Goal: Task Accomplishment & Management: Use online tool/utility

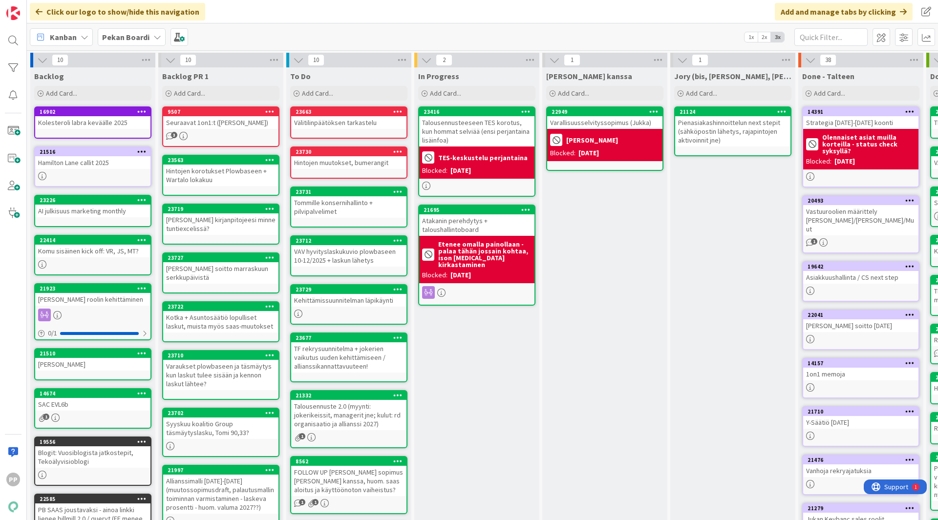
click at [331, 9] on div "Click our logo to show/hide this navigation Add and manage tabs by clicking" at bounding box center [482, 11] width 911 height 23
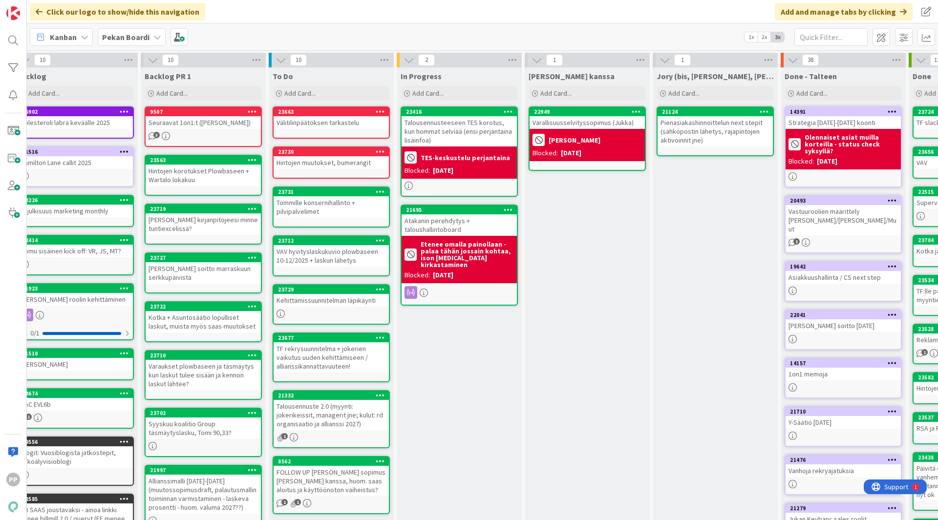
scroll to position [0, 17]
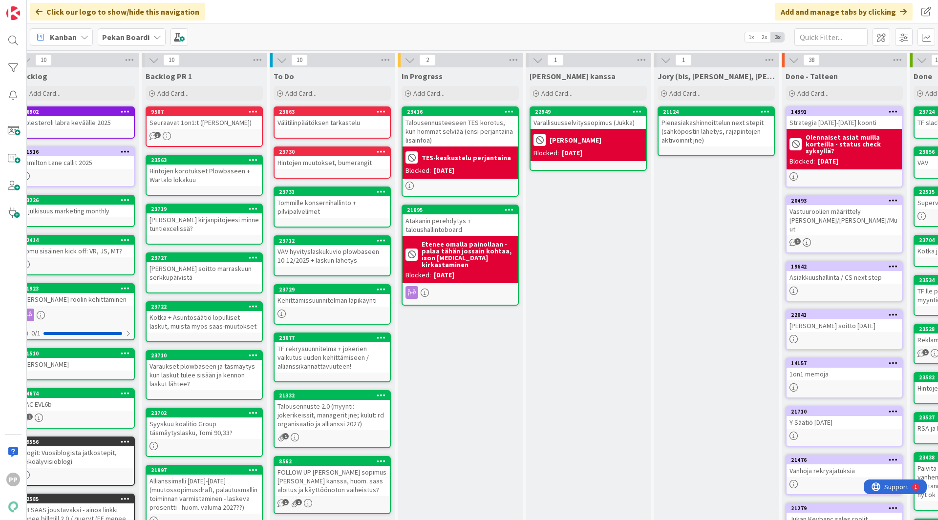
click at [344, 167] on div "Hintojen muutokset, bumerangit" at bounding box center [332, 162] width 115 height 13
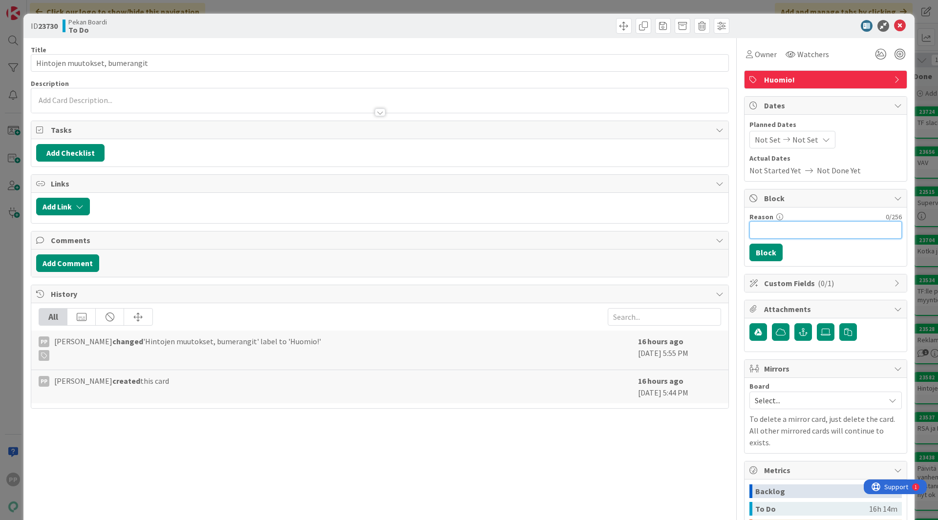
click at [795, 237] on input "Reason" at bounding box center [825, 230] width 152 height 18
type input "Slack das"
click at [771, 247] on button "Block" at bounding box center [765, 253] width 33 height 18
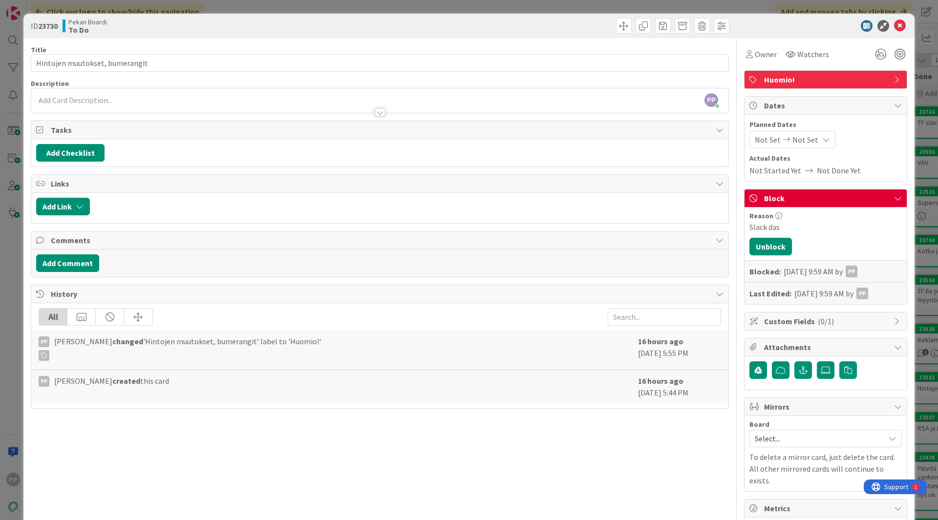
click at [916, 255] on div "ID 23730 Pekan Boardi To Do Title 30 / 128 Hintojen muutokset, bumerangit Descr…" at bounding box center [469, 260] width 938 height 520
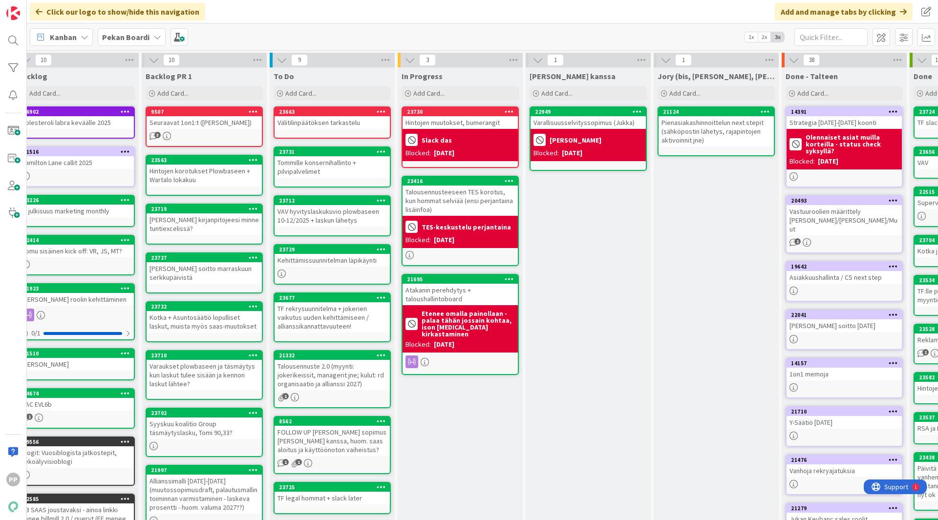
click at [455, 405] on div "In Progress Add Card... 23730 Hintojen muutokset, bumerangit Slack das Blocked:…" at bounding box center [460, 369] width 125 height 604
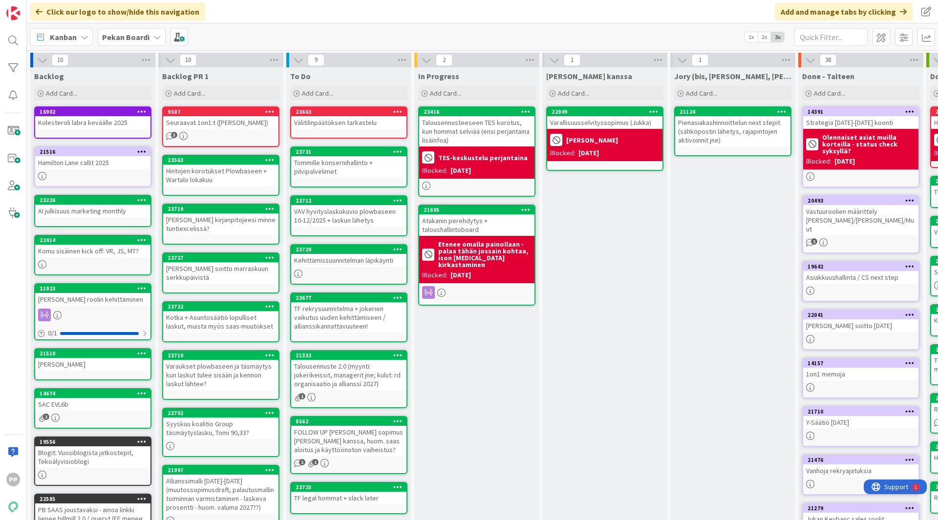
click at [221, 173] on div "Hintojen korotukset Plowbaseen + Wartalo lokakuu" at bounding box center [220, 175] width 115 height 21
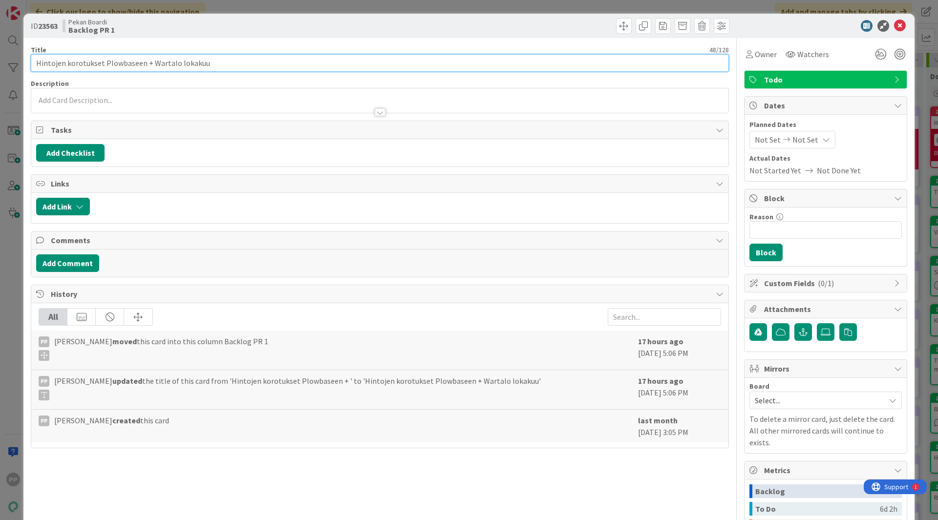
click at [226, 64] on input "Hintojen korotukset Plowbaseen + Wartalo lokakuu" at bounding box center [380, 63] width 698 height 18
type input "Hintojen korotukset Plowbaseen + Wartalo lokakuu + mahdolliset muut viestittävä…"
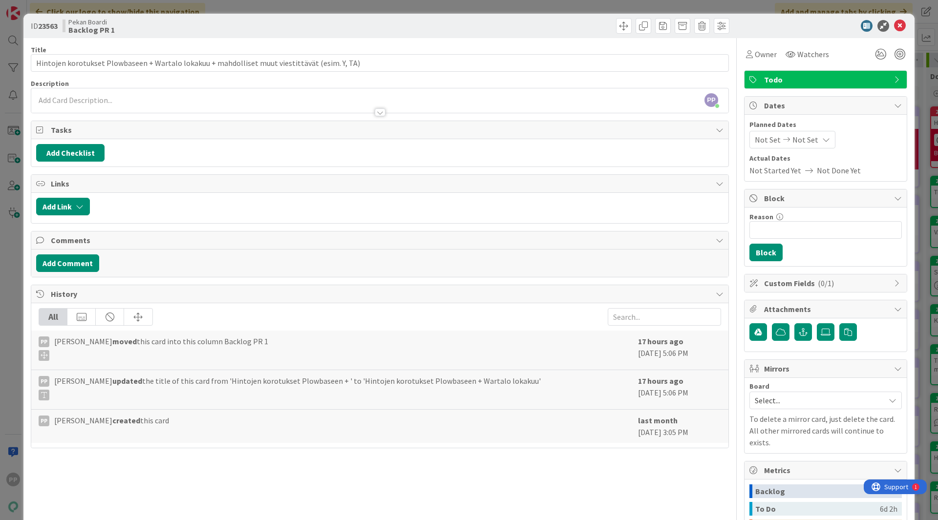
click at [253, 31] on div "Pekan Boardi Backlog PR 1" at bounding box center [220, 26] width 315 height 16
click at [250, 11] on div "ID 23563 Pekan Boardi Backlog PR 1 Title 94 / 128 Hintojen korotukset Plowbasee…" at bounding box center [469, 260] width 938 height 520
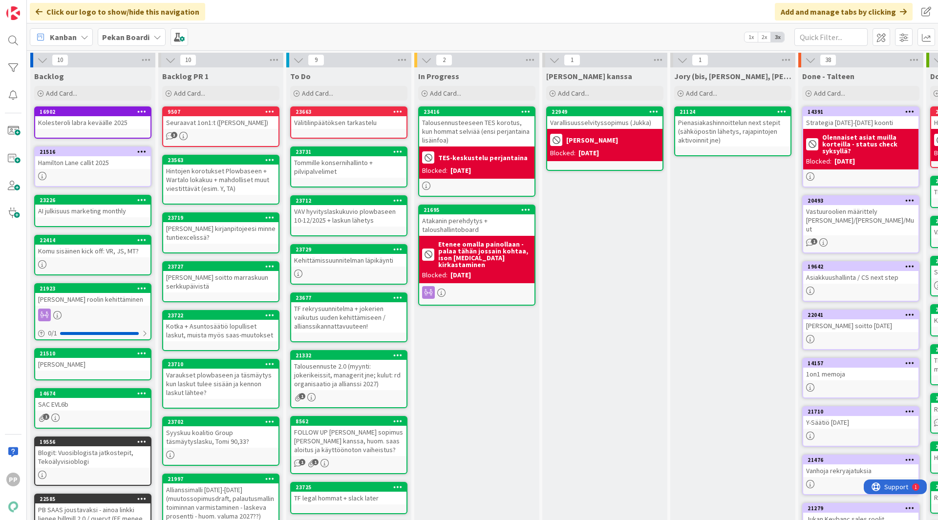
click at [483, 388] on div "In Progress Add Card... 23416 Talousennusteeseen TES korotus, kun hommat selviä…" at bounding box center [476, 369] width 125 height 604
click at [478, 425] on div "In Progress Add Card... 23416 Talousennusteeseen TES korotus, kun hommat selviä…" at bounding box center [476, 369] width 125 height 604
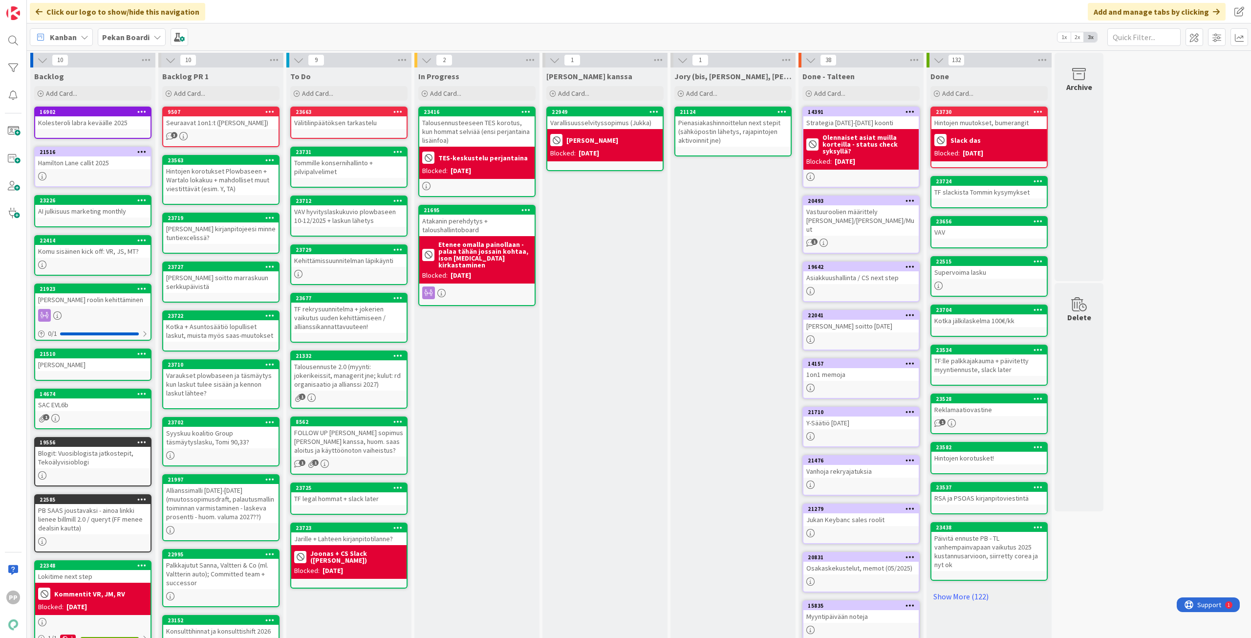
click at [616, 518] on div "[PERSON_NAME] kanssa Add Card... 22949 Varallisuusselvityssopimus ([PERSON_NAME…" at bounding box center [604, 369] width 125 height 604
